Goal: Information Seeking & Learning: Compare options

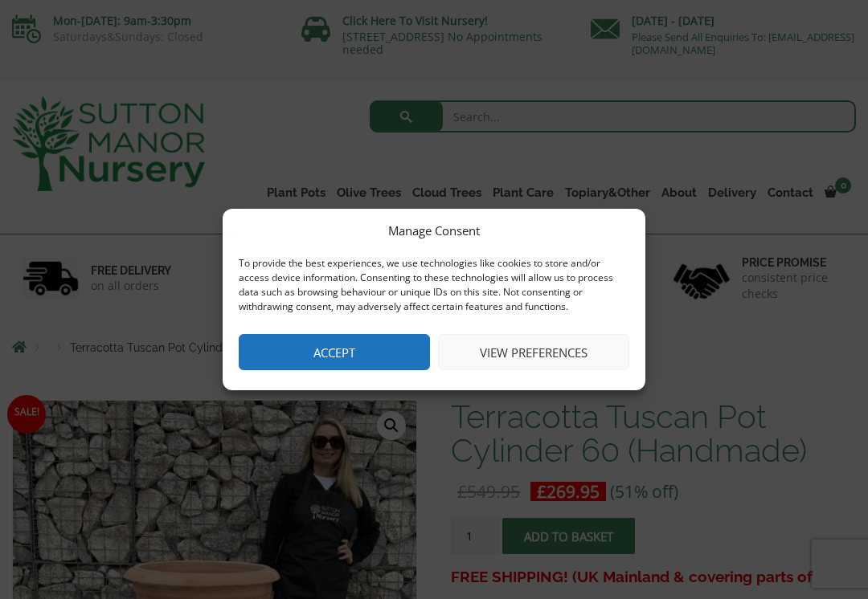
click at [384, 336] on button "Accept" at bounding box center [334, 352] width 191 height 36
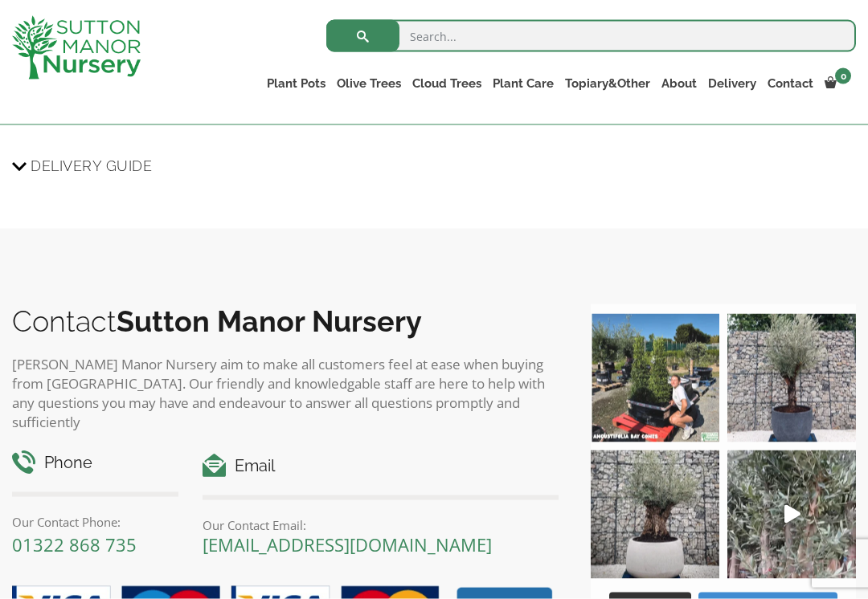
scroll to position [1660, 0]
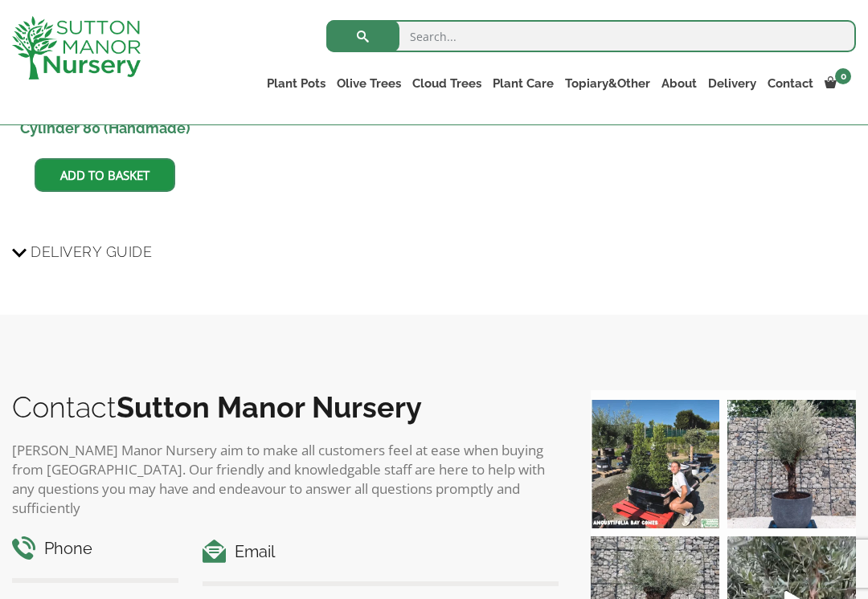
click at [0, 0] on link "The Amalfi Pots" at bounding box center [0, 0] width 0 height 0
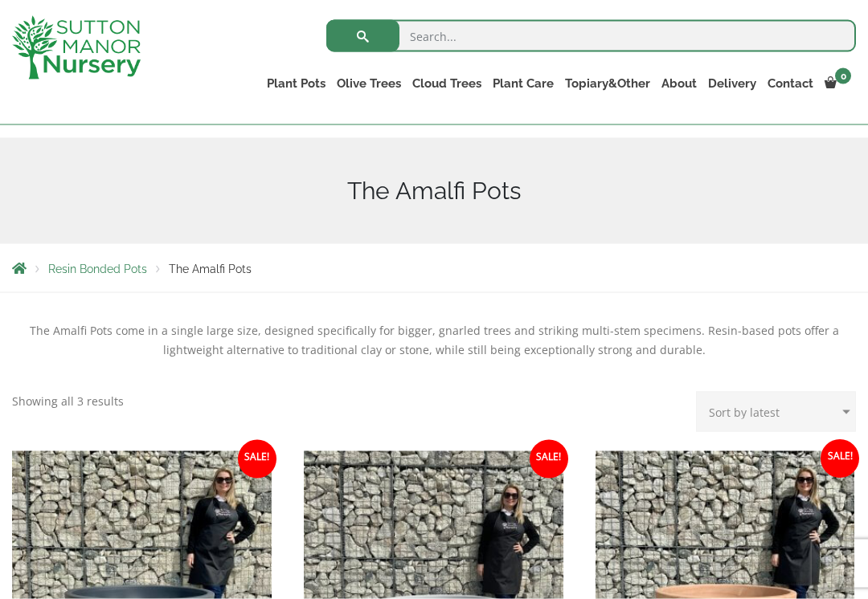
scroll to position [156, 0]
click at [0, 0] on link "The Milan Pots" at bounding box center [0, 0] width 0 height 0
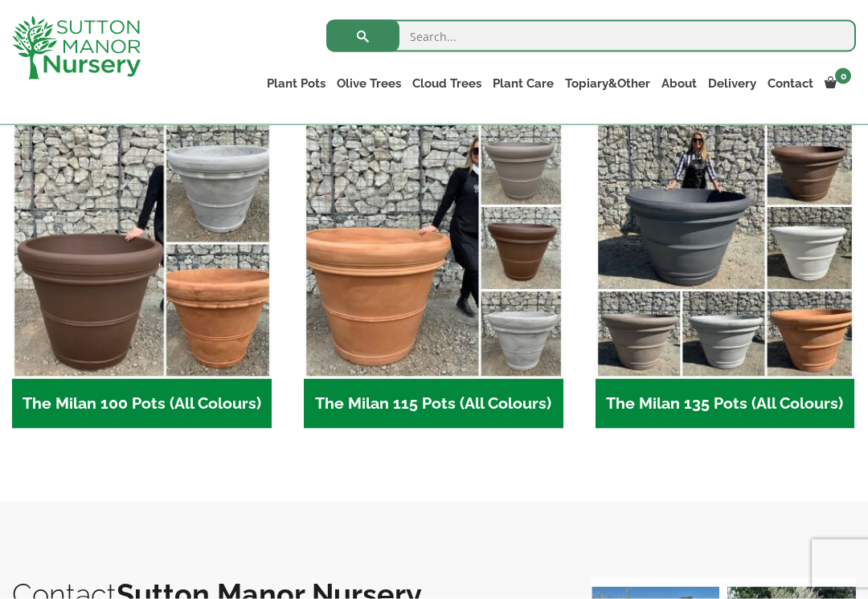
scroll to position [770, 0]
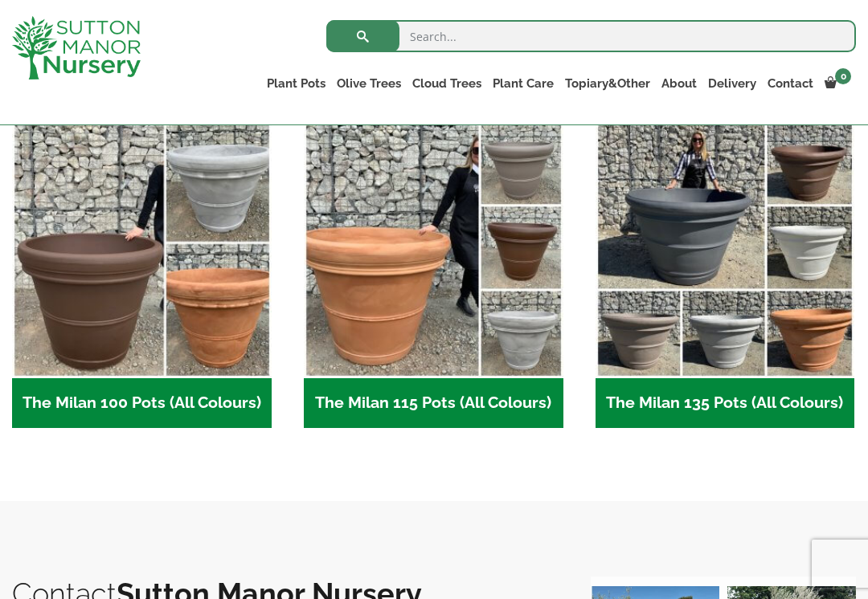
click at [761, 203] on img "Visit product category The Milan 135 Pots (All Colours)" at bounding box center [724, 249] width 259 height 259
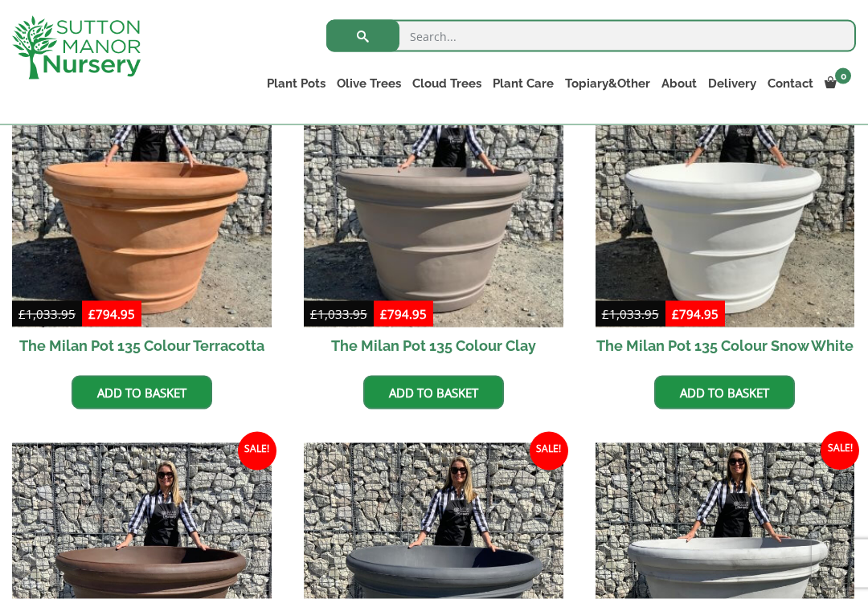
scroll to position [468, 0]
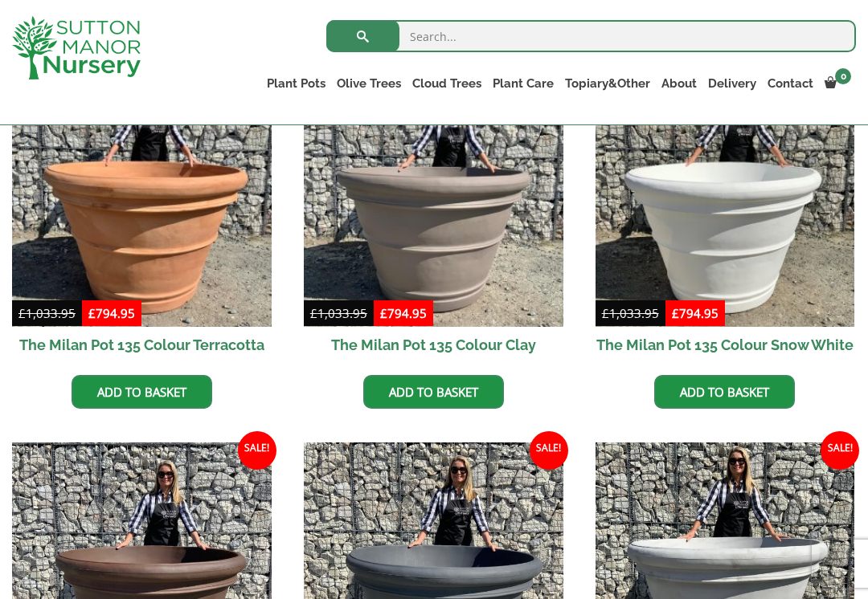
click at [0, 0] on link "The Capri Pots" at bounding box center [0, 0] width 0 height 0
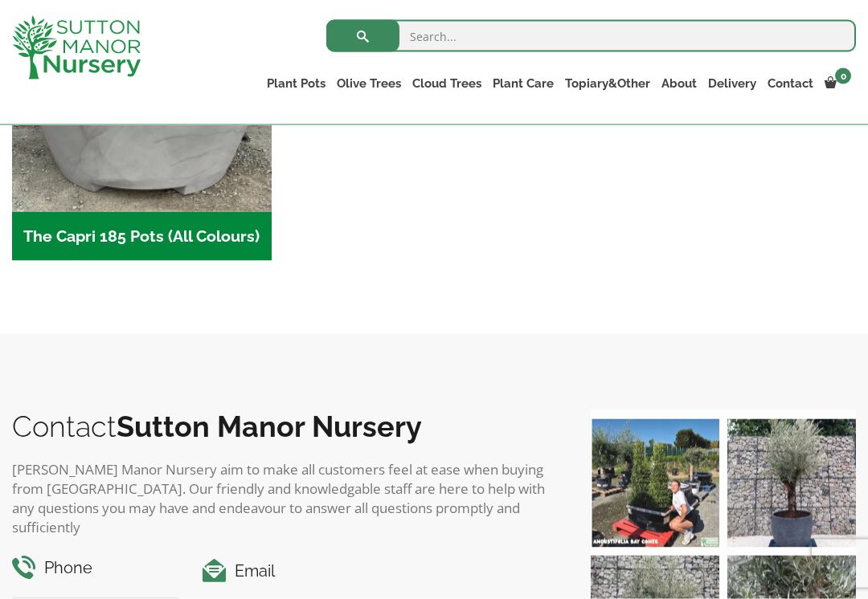
scroll to position [1279, 0]
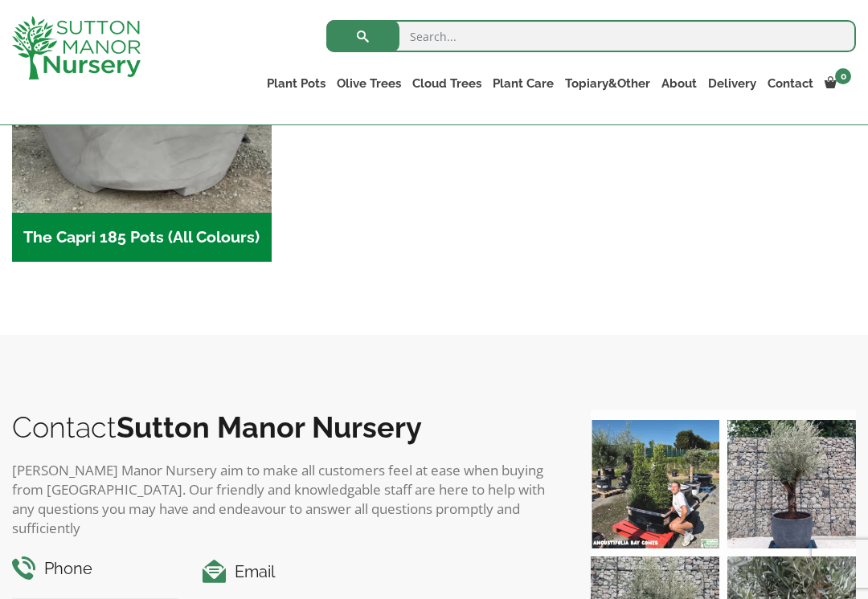
click at [248, 193] on img "Visit product category The Capri 185 Pots (All Colours)" at bounding box center [141, 82] width 259 height 259
